Goal: Transaction & Acquisition: Purchase product/service

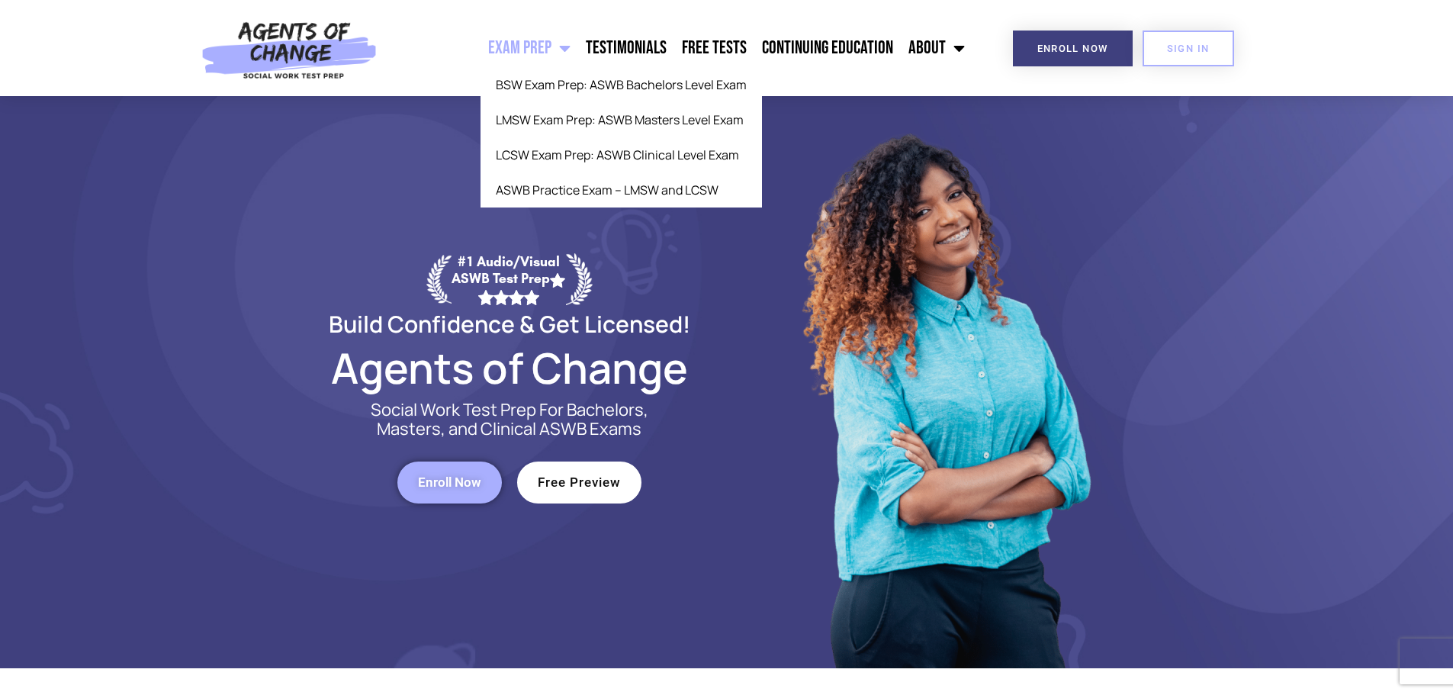
click at [554, 40] on link "Exam Prep" at bounding box center [529, 48] width 98 height 38
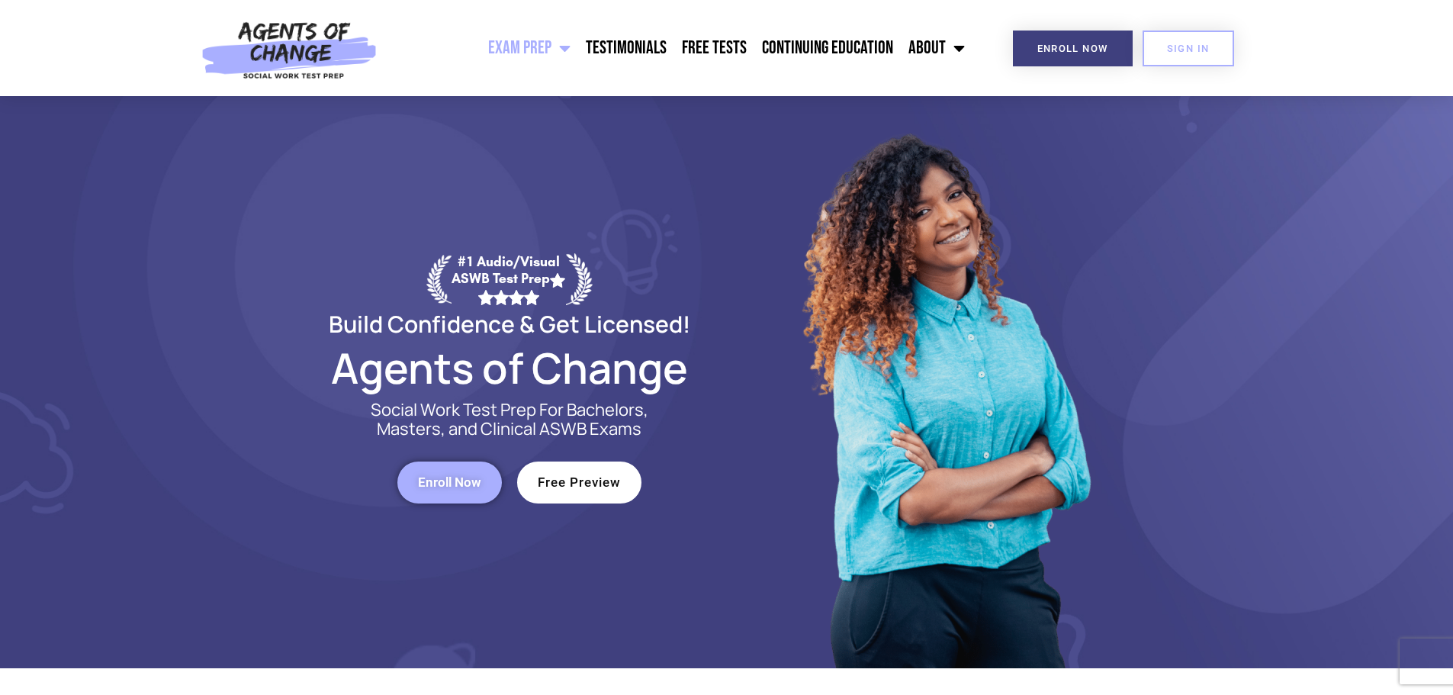
click at [557, 43] on span "Menu" at bounding box center [560, 48] width 19 height 34
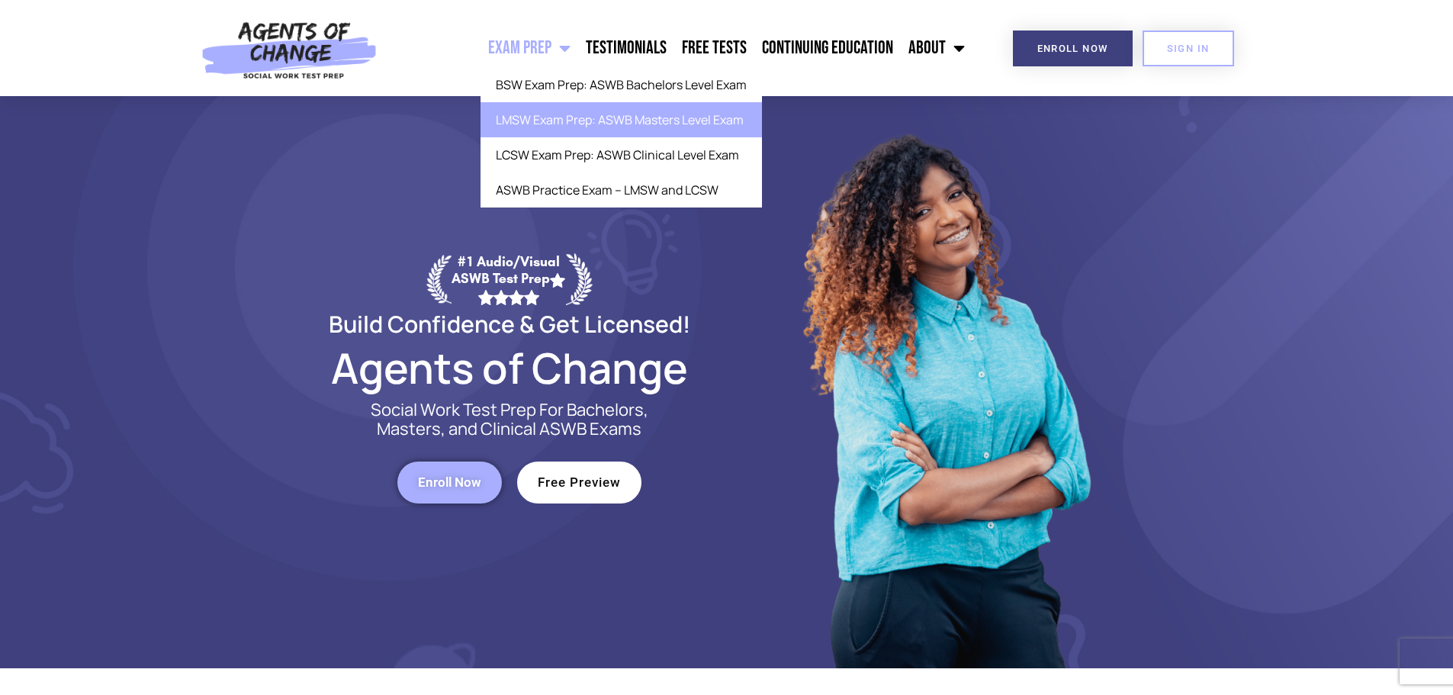
click at [613, 125] on link "LMSW Exam Prep: ASWB Masters Level Exam" at bounding box center [620, 119] width 281 height 35
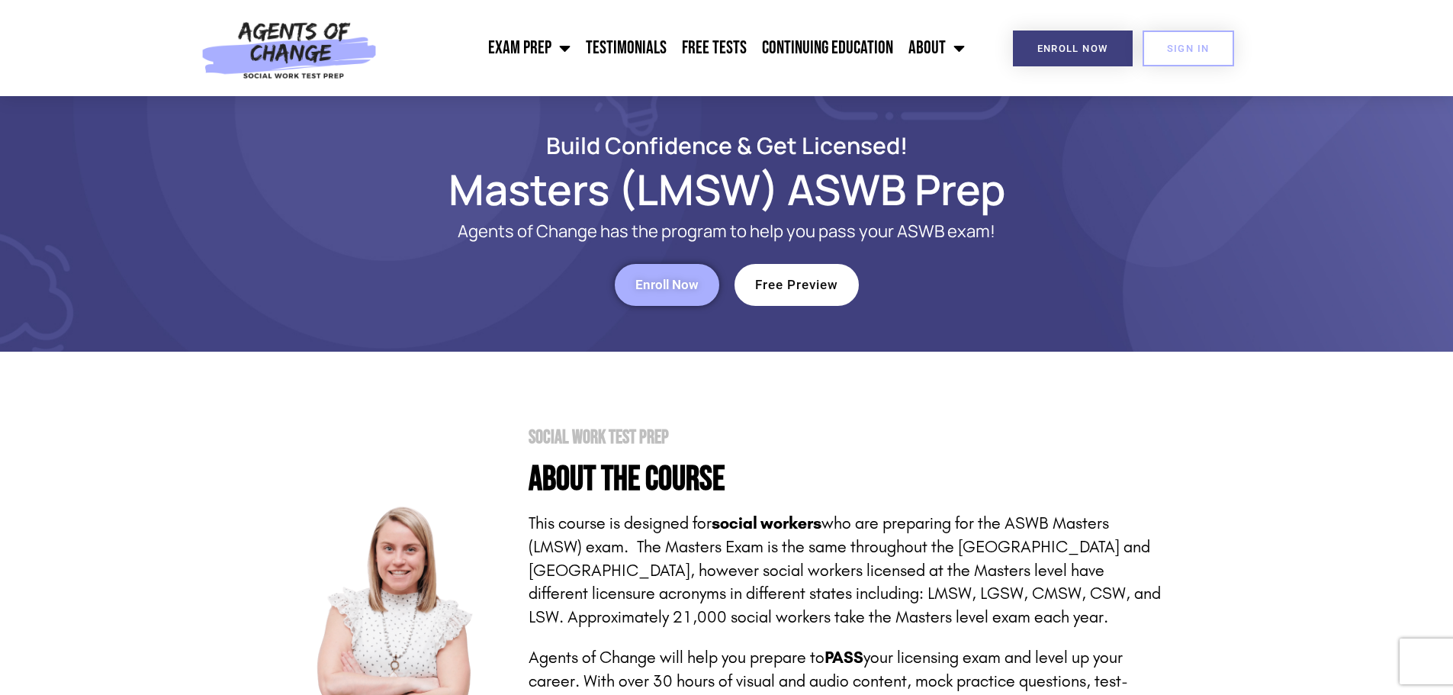
click at [690, 287] on span "Enroll Now" at bounding box center [666, 284] width 63 height 13
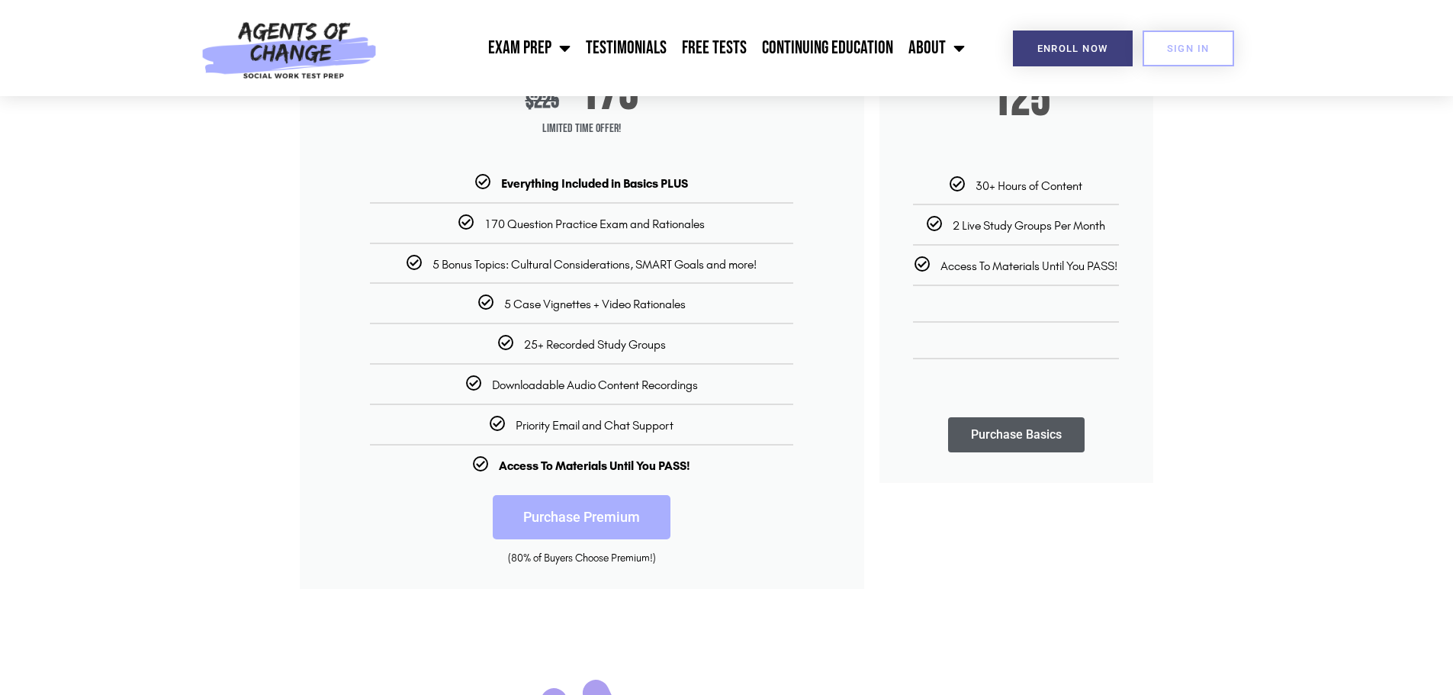
scroll to position [305, 0]
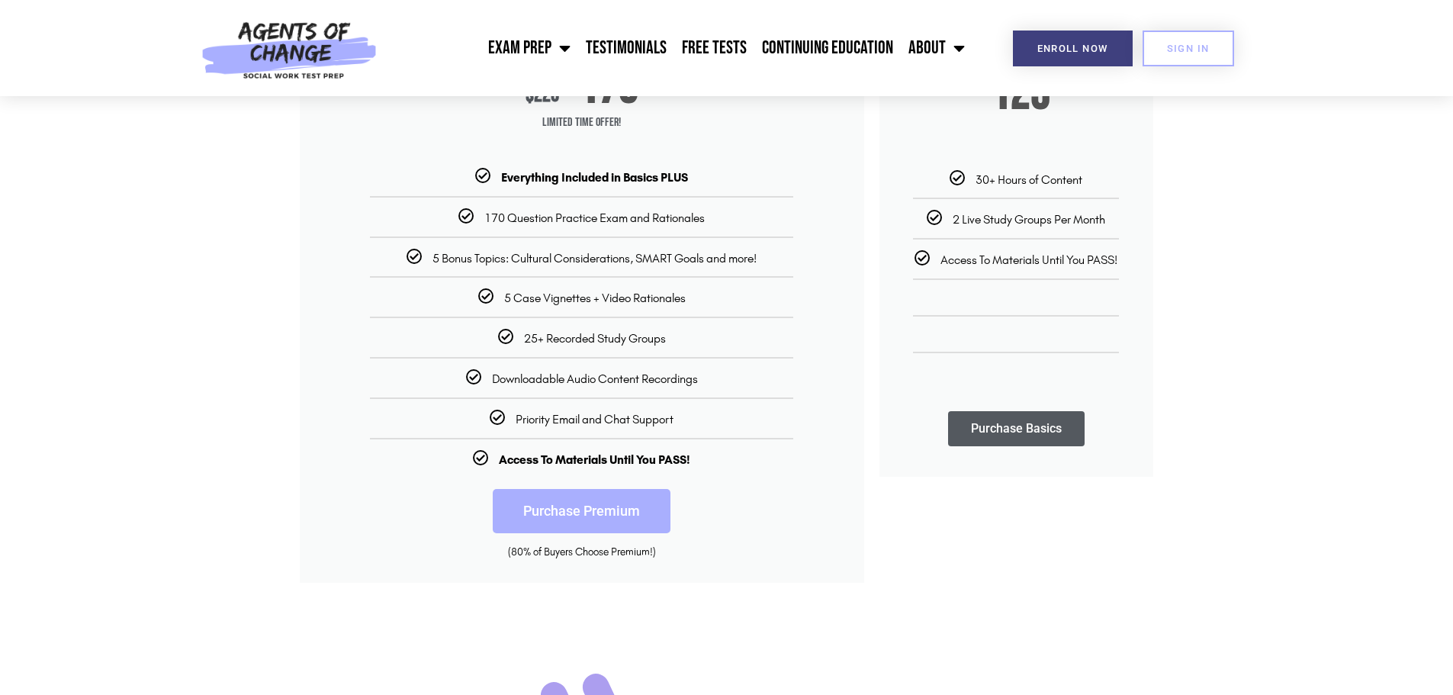
click at [582, 509] on link "Purchase Premium" at bounding box center [582, 511] width 178 height 44
